Goal: Find specific page/section: Find specific page/section

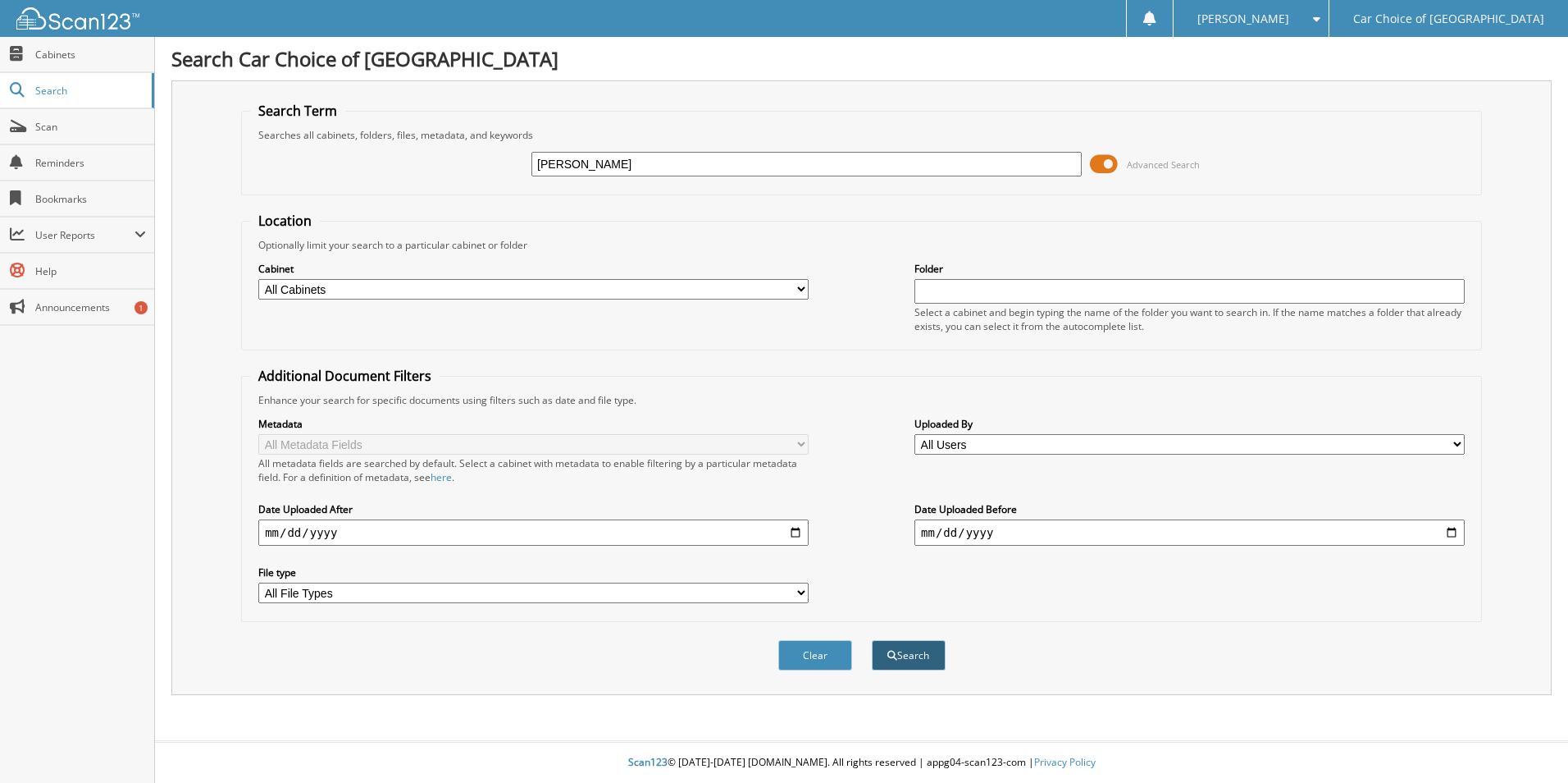
type input "[PERSON_NAME]"
click at [925, 643] on button "Search" at bounding box center [909, 655] width 74 height 30
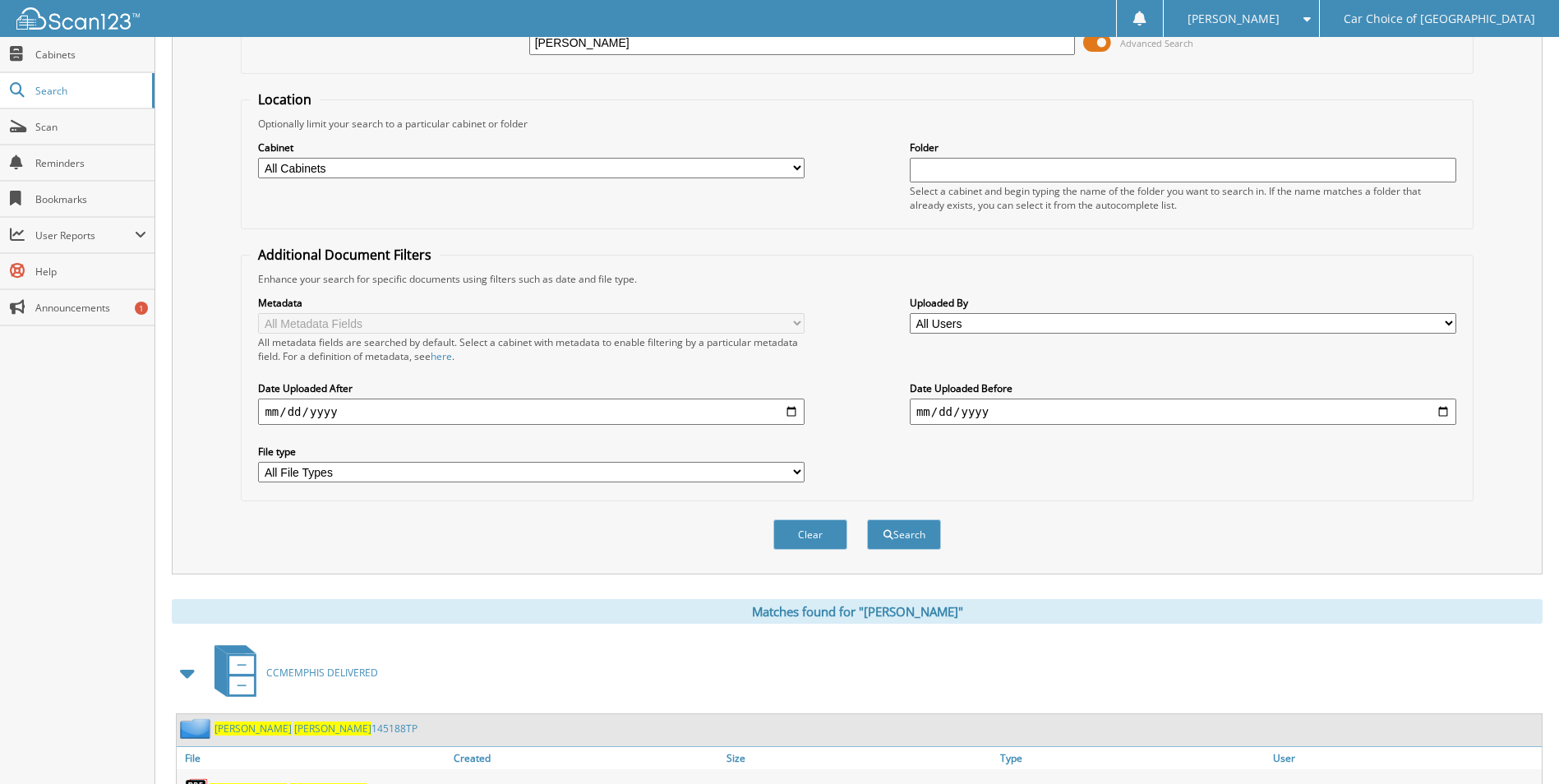
scroll to position [226, 0]
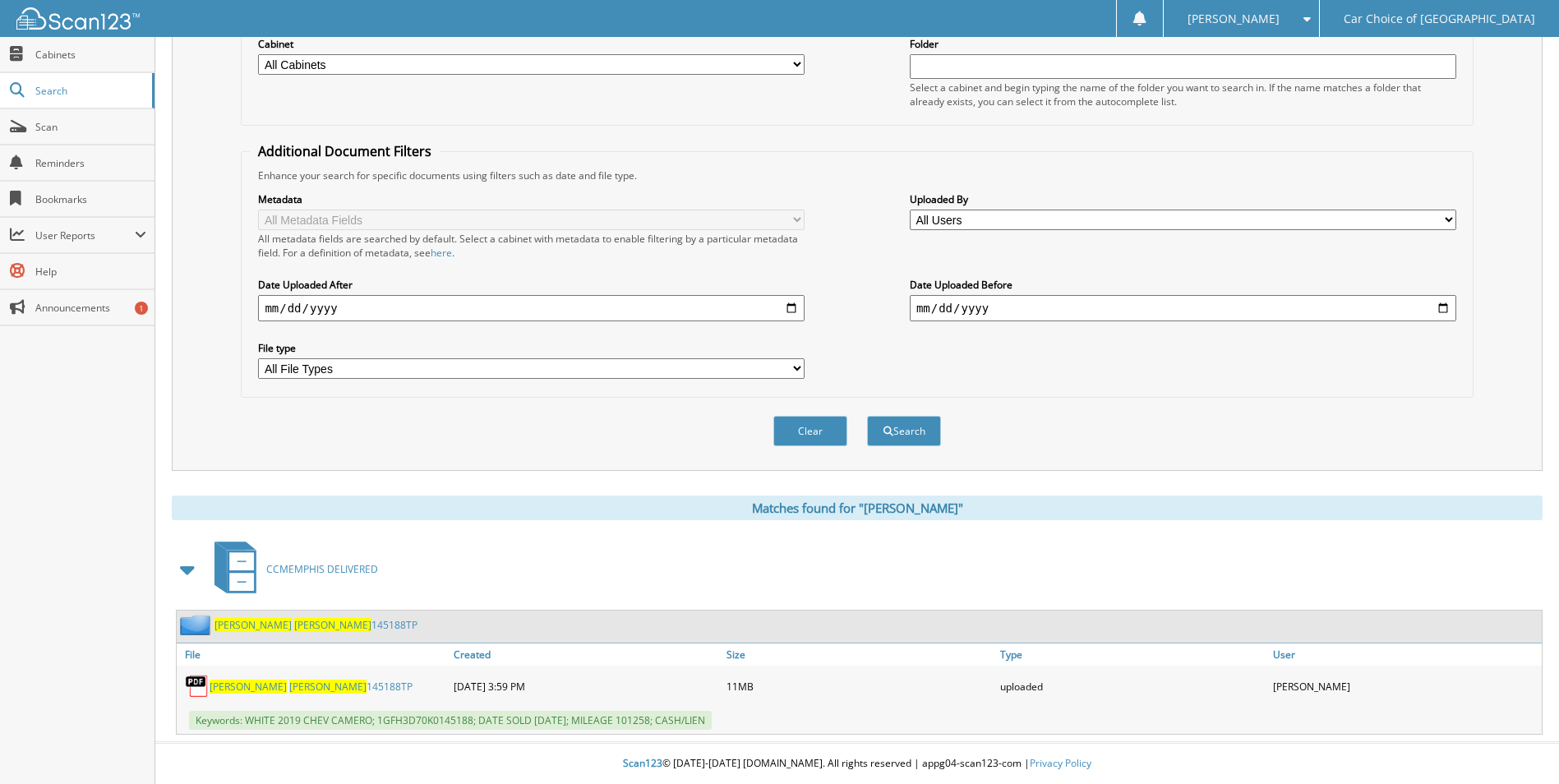
click at [291, 690] on link "SHAMAR AGNEW 145188TP" at bounding box center [311, 686] width 203 height 14
